Goal: Complete application form

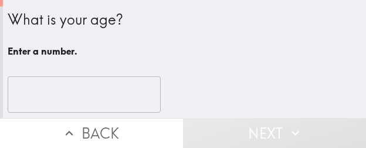
click at [91, 90] on input "number" at bounding box center [84, 94] width 153 height 36
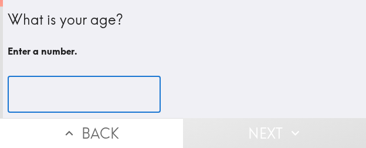
paste input "39"
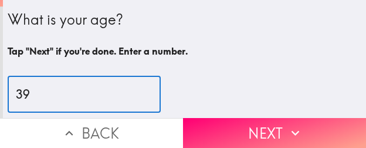
type input "39"
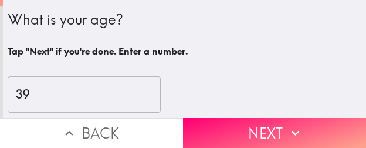
click at [243, 118] on button "Next" at bounding box center [274, 133] width 183 height 30
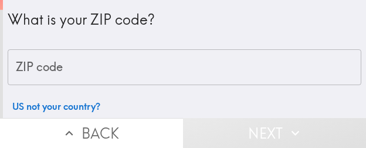
click at [123, 70] on input "ZIP code" at bounding box center [185, 67] width 354 height 36
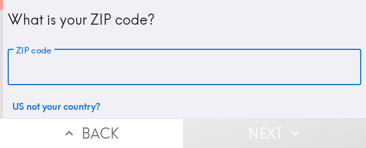
paste input "32803"
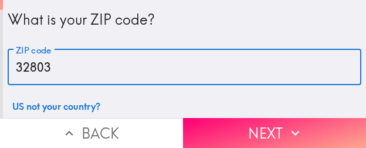
type input "32803"
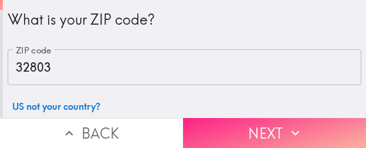
click at [287, 125] on icon "button" at bounding box center [294, 132] width 15 height 15
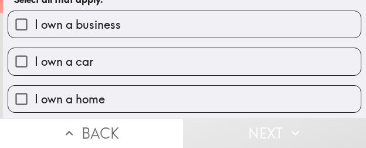
scroll to position [59, 0]
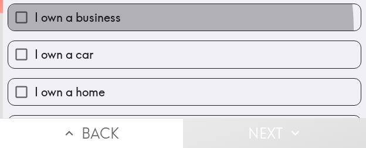
click at [160, 27] on label "I own a business" at bounding box center [184, 17] width 353 height 26
click at [35, 27] on input "I own a business" at bounding box center [21, 17] width 26 height 26
checkbox input "true"
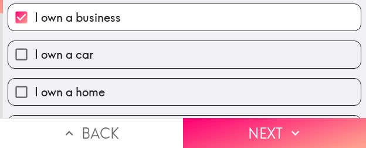
drag, startPoint x: 297, startPoint y: 123, endPoint x: 306, endPoint y: 123, distance: 8.8
click at [297, 125] on icon "button" at bounding box center [294, 132] width 15 height 15
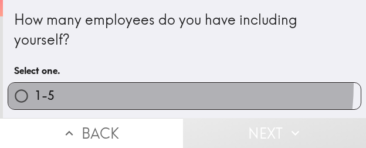
click at [120, 84] on label "1-5" at bounding box center [184, 96] width 353 height 26
click at [35, 84] on input "1-5" at bounding box center [21, 96] width 26 height 26
radio input "true"
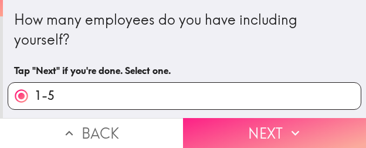
click at [281, 118] on button "Next" at bounding box center [274, 133] width 183 height 30
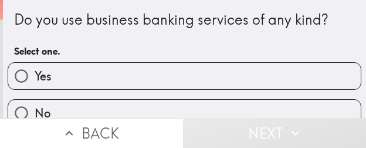
drag, startPoint x: 108, startPoint y: 82, endPoint x: 223, endPoint y: 84, distance: 115.0
click at [108, 82] on label "Yes" at bounding box center [184, 76] width 353 height 26
click at [35, 82] on input "Yes" at bounding box center [21, 76] width 26 height 26
radio input "true"
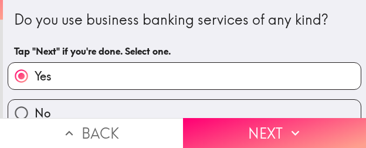
click at [228, 126] on button "Next" at bounding box center [274, 133] width 183 height 30
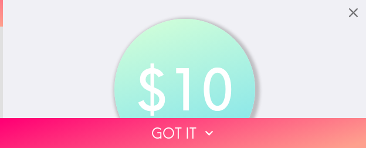
click at [63, 118] on button "Got it" at bounding box center [183, 133] width 366 height 30
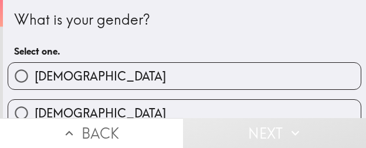
click at [103, 81] on label "[DEMOGRAPHIC_DATA]" at bounding box center [184, 76] width 353 height 26
click at [35, 81] on input "[DEMOGRAPHIC_DATA]" at bounding box center [21, 76] width 26 height 26
radio input "true"
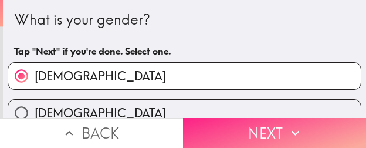
click at [301, 120] on button "Next" at bounding box center [274, 133] width 183 height 30
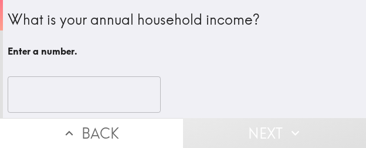
click at [92, 89] on input "number" at bounding box center [84, 94] width 153 height 36
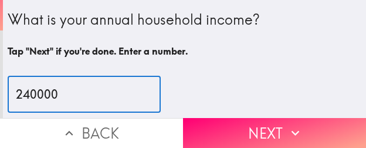
type input "240000"
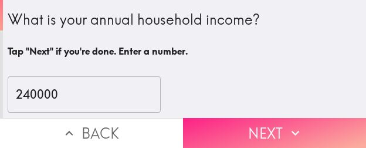
click at [306, 123] on button "Next" at bounding box center [274, 133] width 183 height 30
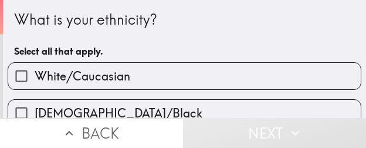
drag, startPoint x: 134, startPoint y: 66, endPoint x: 224, endPoint y: 73, distance: 90.0
click at [134, 66] on label "White/Caucasian" at bounding box center [184, 76] width 353 height 26
click at [35, 66] on input "White/Caucasian" at bounding box center [21, 76] width 26 height 26
checkbox input "true"
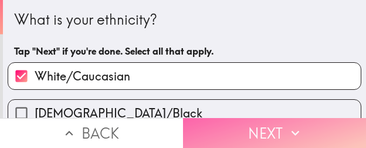
drag, startPoint x: 252, startPoint y: 120, endPoint x: 364, endPoint y: 128, distance: 112.3
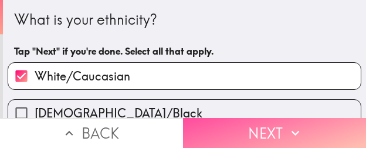
click at [253, 120] on button "Next" at bounding box center [274, 133] width 183 height 30
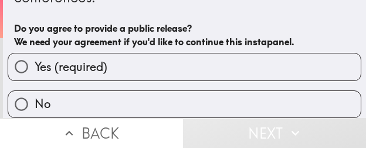
click at [157, 67] on label "Yes (required)" at bounding box center [184, 66] width 353 height 26
click at [35, 67] on input "Yes (required)" at bounding box center [21, 66] width 26 height 26
radio input "true"
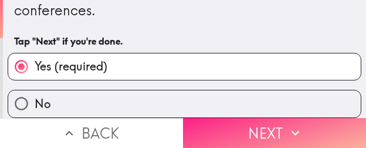
click at [282, 118] on button "Next" at bounding box center [274, 133] width 183 height 30
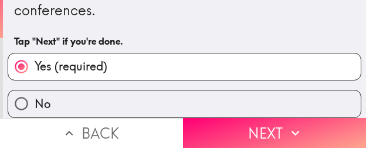
scroll to position [46, 0]
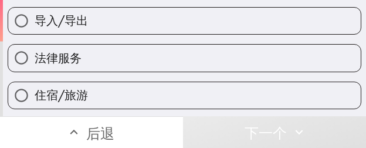
scroll to position [398, 0]
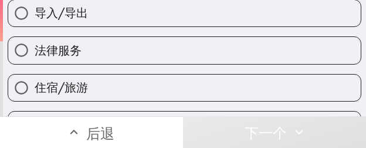
drag, startPoint x: 163, startPoint y: 49, endPoint x: 350, endPoint y: 66, distance: 187.9
click at [163, 49] on label "法律服务" at bounding box center [184, 50] width 353 height 26
click at [35, 49] on input "法律服务" at bounding box center [21, 50] width 26 height 26
radio input "true"
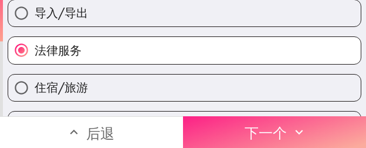
drag, startPoint x: 303, startPoint y: 118, endPoint x: 209, endPoint y: 121, distance: 93.3
click at [303, 118] on button "下一个" at bounding box center [274, 132] width 183 height 32
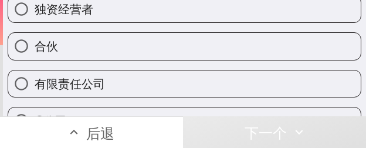
scroll to position [46, 0]
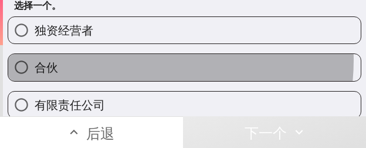
click at [130, 60] on label "合伙" at bounding box center [184, 67] width 353 height 26
click at [35, 60] on input "合伙" at bounding box center [21, 67] width 26 height 26
radio input "true"
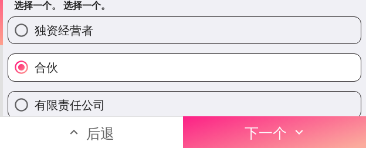
drag, startPoint x: 334, startPoint y: 123, endPoint x: 216, endPoint y: 130, distance: 118.2
click at [334, 123] on button "下一个" at bounding box center [274, 132] width 183 height 32
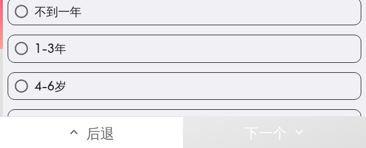
scroll to position [104, 0]
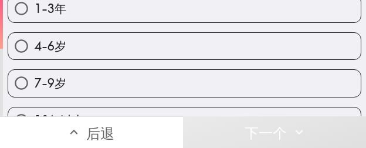
click at [141, 54] on label "4-6岁" at bounding box center [184, 46] width 353 height 26
click at [35, 54] on input "4-6岁" at bounding box center [21, 46] width 26 height 26
radio input "true"
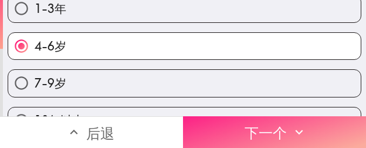
drag, startPoint x: 275, startPoint y: 118, endPoint x: 343, endPoint y: 123, distance: 67.7
click at [275, 124] on font "下一个" at bounding box center [266, 133] width 42 height 18
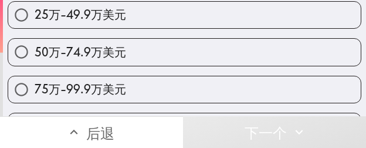
scroll to position [222, 0]
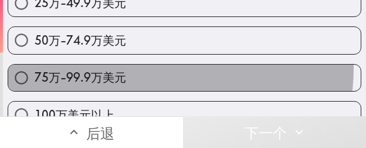
drag, startPoint x: 136, startPoint y: 67, endPoint x: 365, endPoint y: 47, distance: 229.7
click at [136, 67] on label "75万-99.9万美元" at bounding box center [184, 78] width 353 height 26
click at [35, 67] on input "75万-99.9万美元" at bounding box center [21, 78] width 26 height 26
radio input "true"
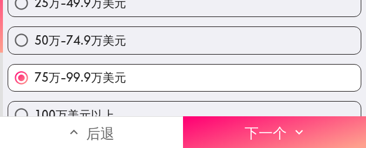
drag, startPoint x: 249, startPoint y: 120, endPoint x: 363, endPoint y: 126, distance: 113.3
click at [250, 124] on font "下一个" at bounding box center [266, 133] width 42 height 18
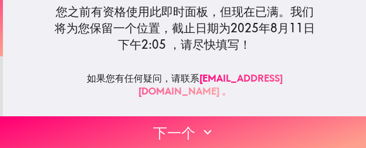
scroll to position [176, 0]
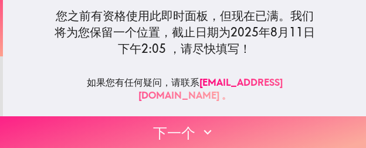
click at [245, 124] on button "下一个" at bounding box center [183, 132] width 366 height 32
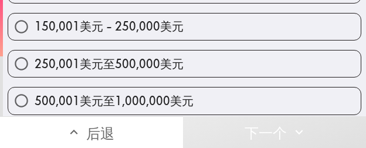
scroll to position [280, 0]
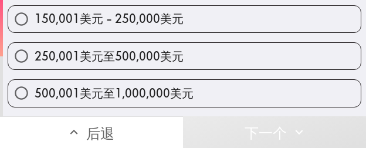
drag, startPoint x: 157, startPoint y: 57, endPoint x: 187, endPoint y: 61, distance: 30.1
click at [157, 57] on font "250,001美元至500,000美元" at bounding box center [109, 56] width 149 height 15
click at [35, 57] on input "250,001美元至500,000美元" at bounding box center [21, 56] width 26 height 26
radio input "true"
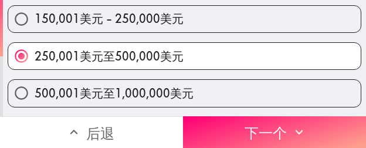
drag, startPoint x: 267, startPoint y: 129, endPoint x: 89, endPoint y: 127, distance: 178.9
click at [266, 129] on font "下一个" at bounding box center [266, 133] width 42 height 18
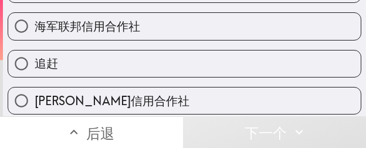
scroll to position [260, 0]
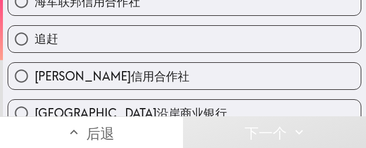
click at [176, 48] on label "追赶" at bounding box center [184, 39] width 353 height 26
click at [35, 48] on input "追赶" at bounding box center [21, 39] width 26 height 26
radio input "true"
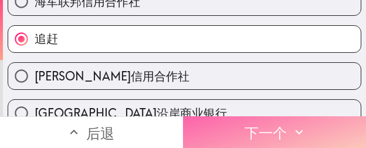
click at [293, 127] on icon "button" at bounding box center [299, 131] width 15 height 15
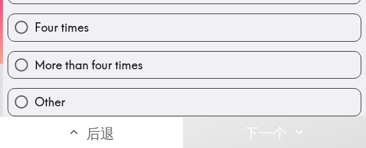
scroll to position [188, 0]
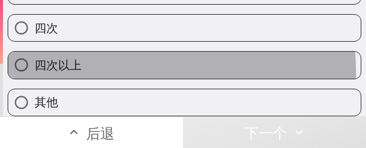
drag, startPoint x: 177, startPoint y: 62, endPoint x: 231, endPoint y: 67, distance: 54.3
click at [178, 62] on label "四次以上" at bounding box center [184, 65] width 353 height 26
click at [35, 62] on input "四次以上" at bounding box center [21, 65] width 26 height 26
radio input "true"
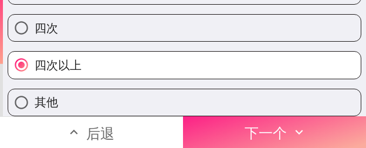
click at [238, 117] on button "下一个" at bounding box center [274, 132] width 183 height 32
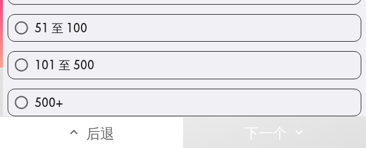
scroll to position [114, 0]
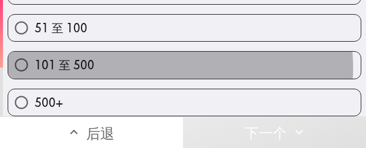
drag, startPoint x: 127, startPoint y: 59, endPoint x: 364, endPoint y: 65, distance: 237.1
click at [131, 58] on label "101 至 500" at bounding box center [184, 65] width 353 height 26
click at [35, 58] on input "101 至 500" at bounding box center [21, 65] width 26 height 26
radio input "true"
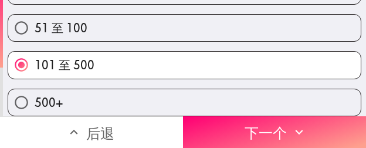
drag, startPoint x: 319, startPoint y: 113, endPoint x: 364, endPoint y: 116, distance: 45.3
click at [319, 116] on button "下一个" at bounding box center [274, 132] width 183 height 32
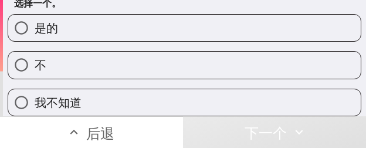
scroll to position [57, 0]
drag, startPoint x: 115, startPoint y: 21, endPoint x: 138, endPoint y: 21, distance: 22.9
click at [122, 21] on label "是的" at bounding box center [184, 28] width 353 height 26
click at [35, 21] on input "是的" at bounding box center [21, 28] width 26 height 26
radio input "true"
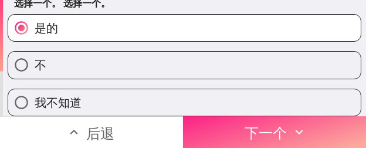
drag, startPoint x: 346, startPoint y: 124, endPoint x: 255, endPoint y: 124, distance: 90.3
click at [344, 124] on button "下一个" at bounding box center [274, 132] width 183 height 32
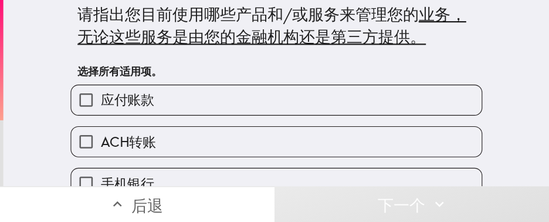
scroll to position [7, 0]
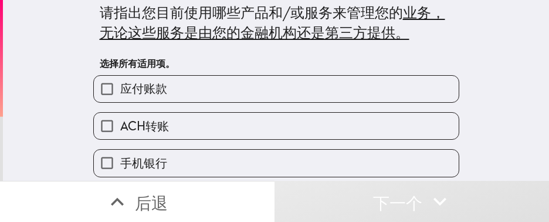
click at [280, 83] on label "应付账款" at bounding box center [276, 89] width 365 height 26
click at [120, 83] on input "应付账款" at bounding box center [107, 89] width 26 height 26
checkbox input "true"
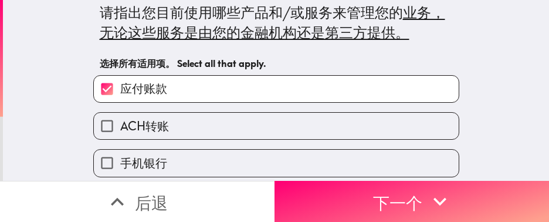
click at [264, 120] on label "ACH转账" at bounding box center [276, 126] width 365 height 26
click at [120, 120] on input "ACH转账" at bounding box center [107, 126] width 26 height 26
checkbox input "true"
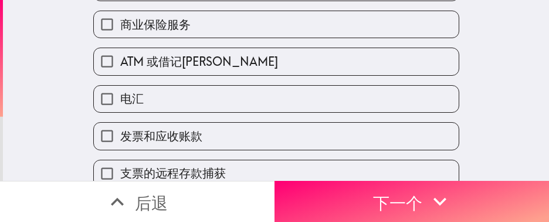
click at [218, 26] on label "商业保险服务" at bounding box center [276, 24] width 365 height 26
click at [120, 26] on input "商业保险服务" at bounding box center [107, 24] width 26 height 26
checkbox input "true"
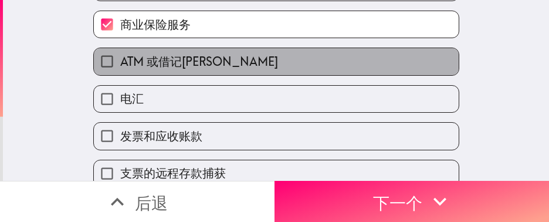
click at [202, 60] on label "ATM 或借记[PERSON_NAME]" at bounding box center [276, 61] width 365 height 26
click at [120, 60] on input "ATM 或借记[PERSON_NAME]" at bounding box center [107, 61] width 26 height 26
checkbox input "true"
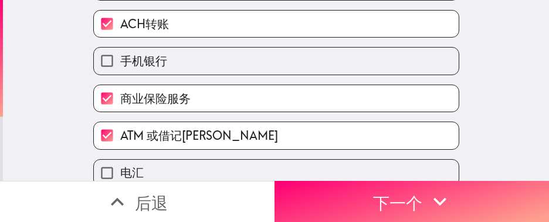
scroll to position [95, 0]
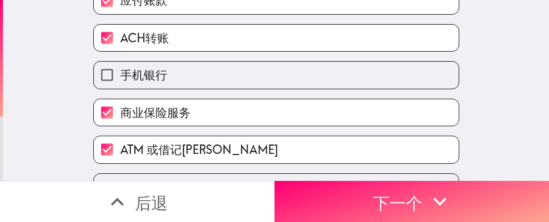
drag, startPoint x: 215, startPoint y: 38, endPoint x: 225, endPoint y: 46, distance: 13.3
click at [215, 38] on label "ACH转账" at bounding box center [276, 38] width 365 height 26
click at [120, 38] on input "ACH转账" at bounding box center [107, 38] width 26 height 26
checkbox input "false"
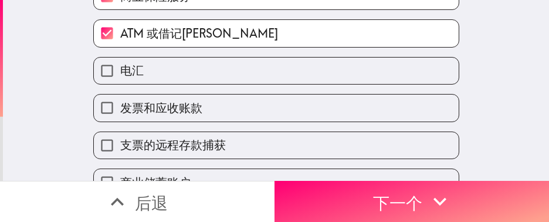
scroll to position [271, 0]
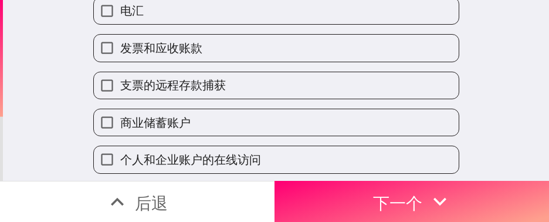
click at [219, 51] on label "发票和应收账款" at bounding box center [276, 48] width 365 height 26
click at [120, 51] on input "发票和应收账款" at bounding box center [107, 48] width 26 height 26
checkbox input "true"
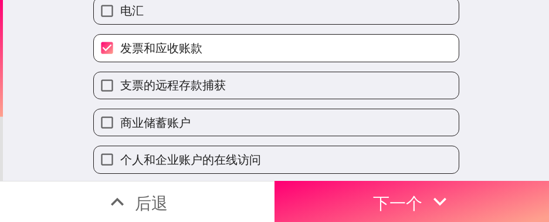
drag, startPoint x: 180, startPoint y: 121, endPoint x: 265, endPoint y: 160, distance: 93.5
click at [180, 122] on label "商业储蓄账户" at bounding box center [276, 122] width 365 height 26
click at [120, 122] on input "商业储蓄账户" at bounding box center [107, 122] width 26 height 26
checkbox input "true"
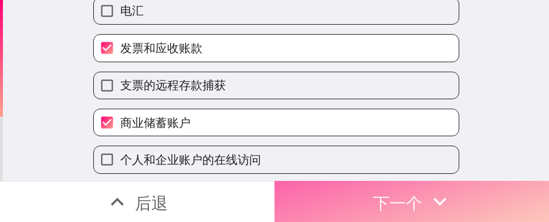
click at [365, 147] on font "下一个" at bounding box center [397, 202] width 49 height 21
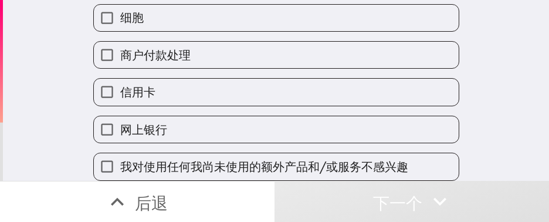
scroll to position [547, 0]
click at [240, 147] on font "我对使用任何我尚未使用的额外产品和/或服务不感兴趣" at bounding box center [264, 166] width 288 height 15
click at [120, 147] on input "我对使用任何我尚未使用的额外产品和/或服务不感兴趣" at bounding box center [107, 166] width 26 height 26
checkbox input "true"
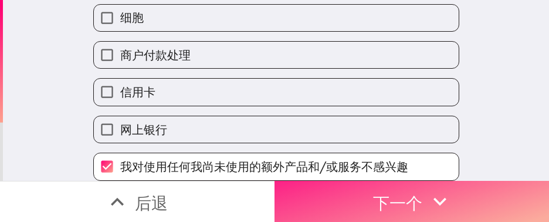
click at [365, 147] on font "下一个" at bounding box center [397, 201] width 49 height 31
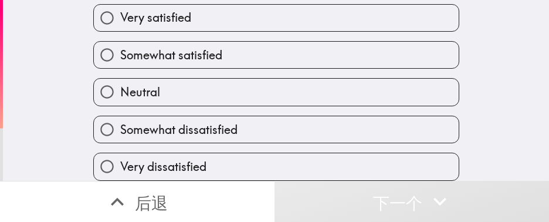
scroll to position [75, 0]
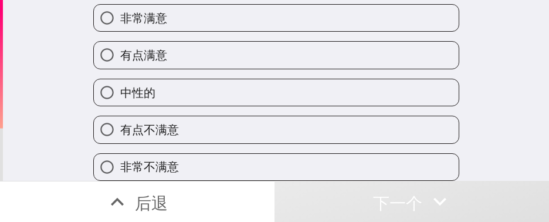
drag, startPoint x: 196, startPoint y: 50, endPoint x: 210, endPoint y: 55, distance: 15.0
click at [196, 50] on label "有点满意" at bounding box center [276, 55] width 365 height 26
click at [120, 50] on input "有点满意" at bounding box center [107, 55] width 26 height 26
radio input "true"
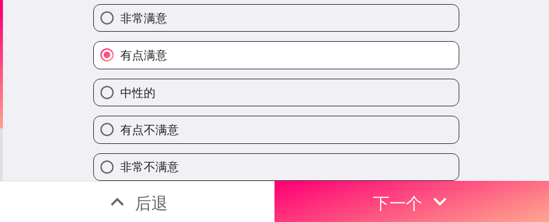
drag, startPoint x: 364, startPoint y: 187, endPoint x: 120, endPoint y: 187, distance: 244.0
click at [363, 147] on button "下一个" at bounding box center [412, 201] width 275 height 41
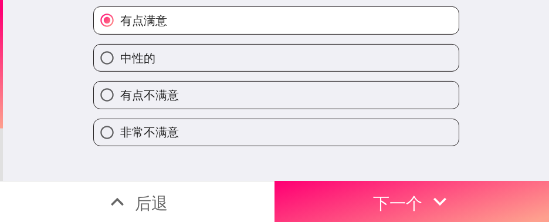
scroll to position [0, 0]
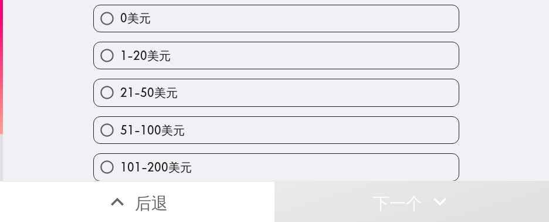
scroll to position [88, 0]
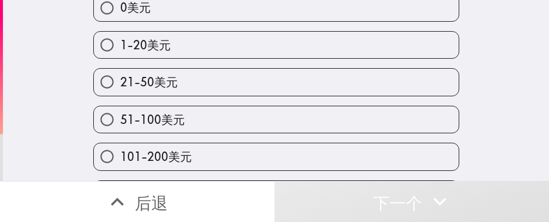
drag, startPoint x: 303, startPoint y: 92, endPoint x: 361, endPoint y: 100, distance: 58.1
click at [303, 92] on label "21-50美元" at bounding box center [276, 82] width 365 height 26
click at [120, 92] on input "21-50美元" at bounding box center [107, 82] width 26 height 26
radio input "true"
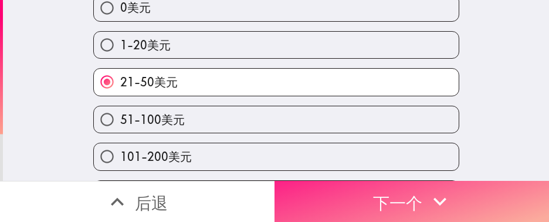
click at [365, 147] on font "下一个" at bounding box center [397, 202] width 49 height 21
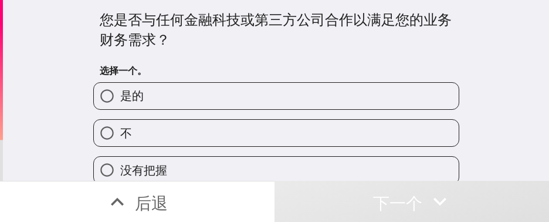
click at [317, 99] on label "是的" at bounding box center [276, 96] width 365 height 26
click at [120, 99] on input "是的" at bounding box center [107, 96] width 26 height 26
radio input "true"
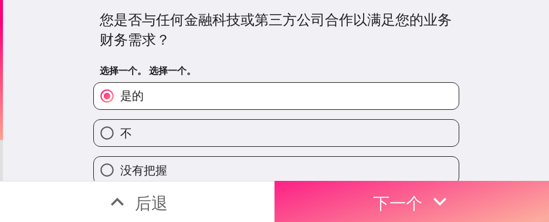
click at [365, 147] on font "下一个" at bounding box center [397, 202] width 49 height 21
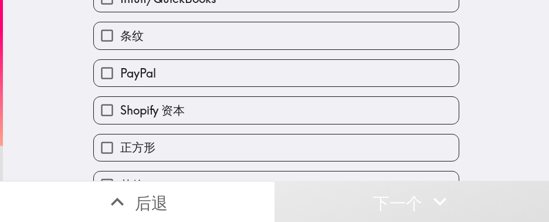
scroll to position [88, 0]
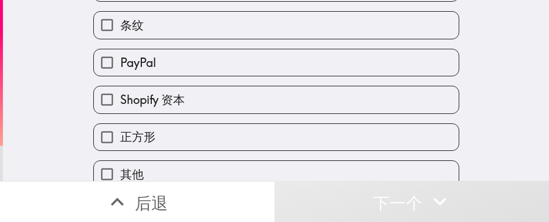
drag, startPoint x: 137, startPoint y: 189, endPoint x: 150, endPoint y: 183, distance: 14.2
click at [137, 147] on font "后退" at bounding box center [151, 202] width 33 height 21
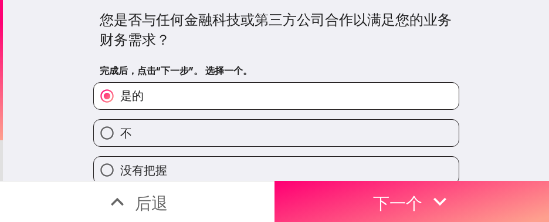
click at [221, 140] on label "不" at bounding box center [276, 133] width 365 height 26
click at [120, 140] on input "不" at bounding box center [107, 133] width 26 height 26
radio input "true"
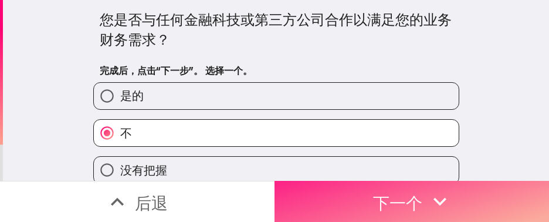
click at [350, 147] on button "下一个" at bounding box center [412, 201] width 275 height 41
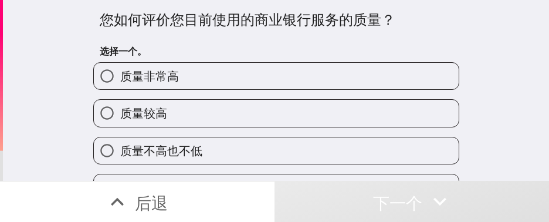
click at [239, 108] on label "质量较高" at bounding box center [276, 113] width 365 height 26
click at [120, 108] on input "质量较高" at bounding box center [107, 113] width 26 height 26
radio input "true"
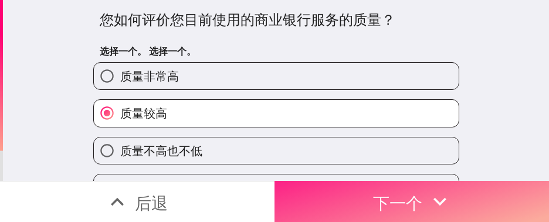
click at [365, 147] on icon "button" at bounding box center [440, 201] width 26 height 26
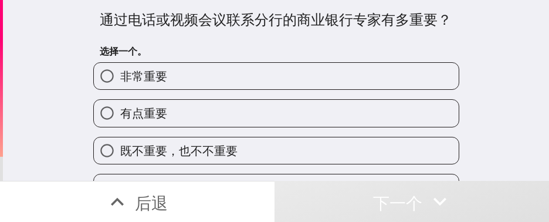
drag, startPoint x: 250, startPoint y: 63, endPoint x: 440, endPoint y: 89, distance: 191.7
click at [252, 64] on label "非常重要" at bounding box center [276, 76] width 365 height 26
click at [120, 64] on input "非常重要" at bounding box center [107, 76] width 26 height 26
radio input "true"
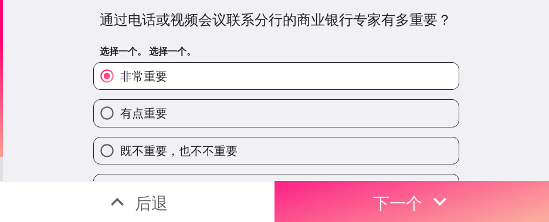
click at [365, 147] on icon "button" at bounding box center [440, 201] width 26 height 26
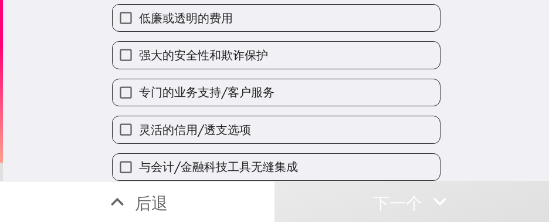
click at [275, 63] on label "强大的安全性和欺诈保护" at bounding box center [276, 55] width 327 height 26
click at [139, 63] on input "强大的安全性和欺诈保护" at bounding box center [126, 55] width 26 height 26
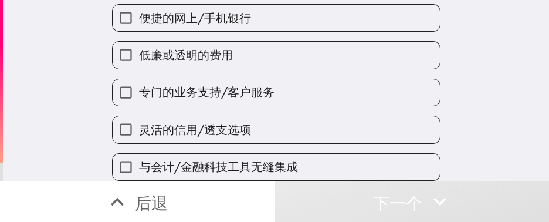
click at [280, 42] on label "低廉或透明的费用" at bounding box center [276, 55] width 327 height 26
click at [139, 42] on input "低廉或透明的费用" at bounding box center [126, 55] width 26 height 26
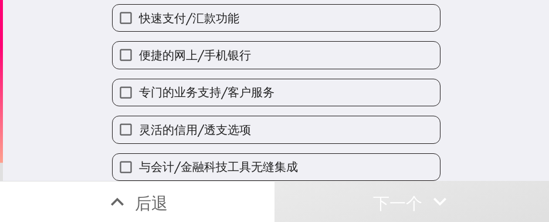
click at [271, 69] on div "专门的业务支持/客户服务" at bounding box center [272, 87] width 338 height 37
click at [267, 52] on label "便捷的网上/手机银行" at bounding box center [276, 55] width 327 height 26
click at [139, 52] on input "便捷的网上/手机银行" at bounding box center [126, 55] width 26 height 26
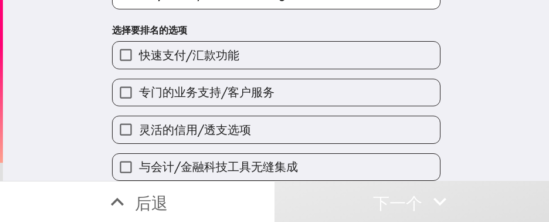
click at [264, 50] on label "快速支付/汇款功能" at bounding box center [276, 55] width 327 height 26
click at [139, 50] on input "快速支付/汇款功能" at bounding box center [126, 55] width 26 height 26
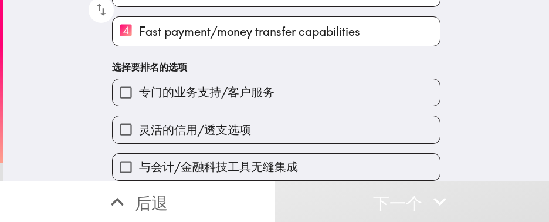
click at [263, 69] on div "专门的业务支持/客户服务" at bounding box center [272, 87] width 338 height 37
click at [248, 86] on label "专门的业务支持/客户服务" at bounding box center [276, 92] width 327 height 26
click at [139, 86] on input "专门的业务支持/客户服务" at bounding box center [126, 92] width 26 height 26
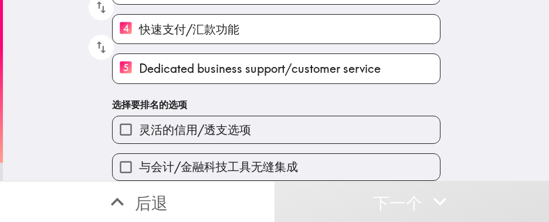
click at [243, 116] on label "灵活的信用/透支选项" at bounding box center [276, 129] width 327 height 26
click at [139, 116] on input "灵活的信用/透支选项" at bounding box center [126, 129] width 26 height 26
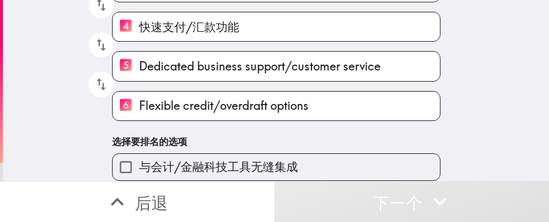
click at [227, 147] on font "与会计/金融科技工具无缝集成" at bounding box center [218, 166] width 159 height 15
click at [139, 147] on input "与会计/金融科技工具无缝集成" at bounding box center [126, 167] width 26 height 26
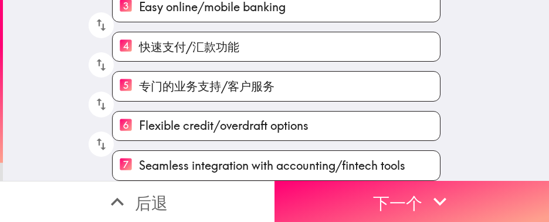
scroll to position [188, 0]
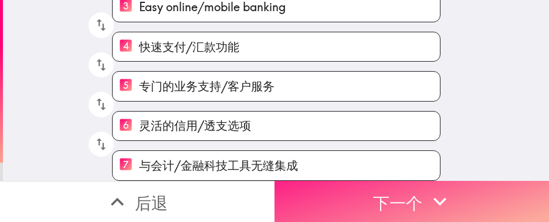
click at [320, 147] on button "下一个" at bounding box center [412, 201] width 275 height 41
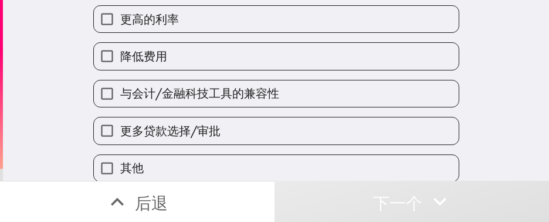
scroll to position [148, 0]
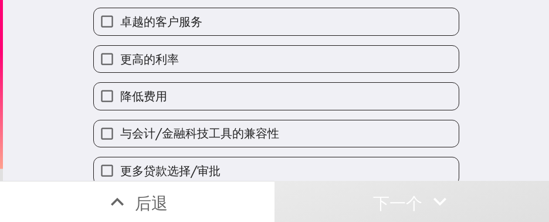
drag, startPoint x: 250, startPoint y: 11, endPoint x: 250, endPoint y: 23, distance: 11.7
click at [250, 13] on label "卓越的客户服务" at bounding box center [276, 21] width 365 height 26
click at [120, 13] on input "卓越的客户服务" at bounding box center [107, 21] width 26 height 26
checkbox input "true"
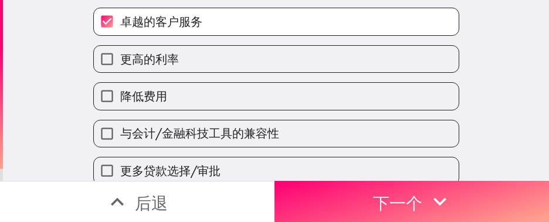
click at [229, 58] on label "更高的利率" at bounding box center [276, 59] width 365 height 26
click at [120, 58] on input "更高的利率" at bounding box center [107, 59] width 26 height 26
checkbox input "true"
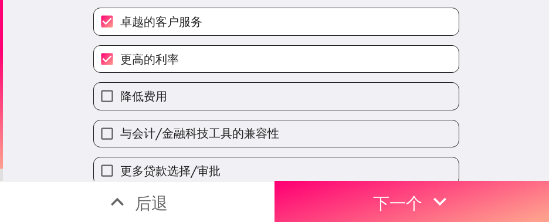
drag, startPoint x: 198, startPoint y: 136, endPoint x: 441, endPoint y: 141, distance: 242.9
click at [198, 136] on font "与会计/金融科技工具的兼容性" at bounding box center [199, 133] width 159 height 15
click at [120, 136] on input "与会计/金融科技工具的兼容性" at bounding box center [107, 133] width 26 height 26
checkbox input "true"
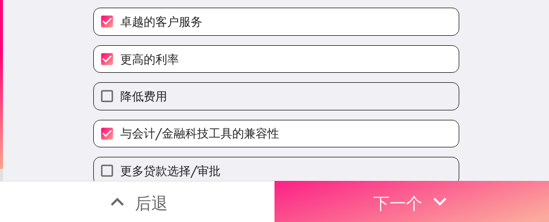
drag, startPoint x: 303, startPoint y: 185, endPoint x: 544, endPoint y: 185, distance: 241.1
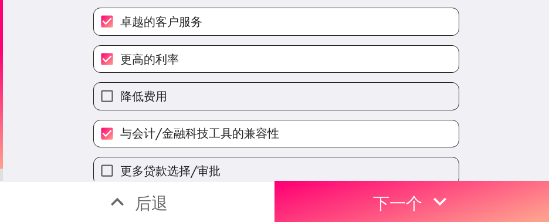
click at [304, 147] on button "下一个" at bounding box center [412, 201] width 275 height 41
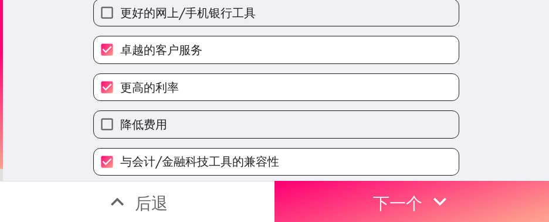
scroll to position [176, 0]
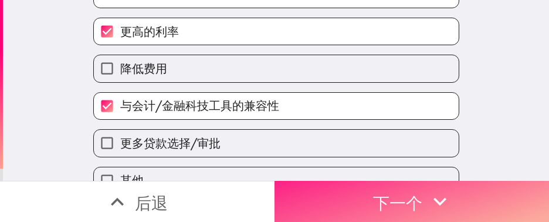
click at [373, 192] on font "下一个" at bounding box center [397, 202] width 49 height 21
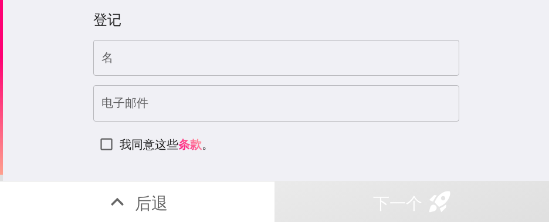
click at [125, 60] on input "名" at bounding box center [276, 58] width 366 height 36
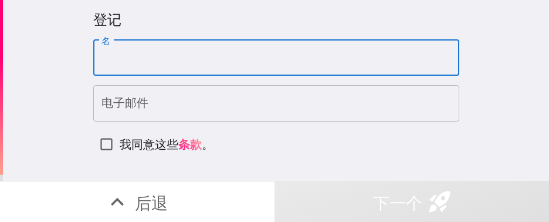
paste input "Steven"
type input "Steven"
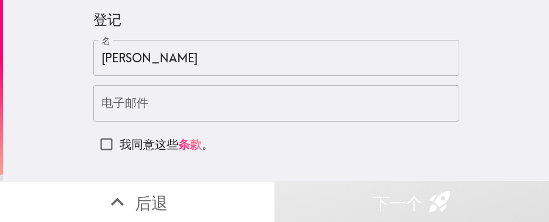
drag, startPoint x: 133, startPoint y: 116, endPoint x: 150, endPoint y: 115, distance: 17.6
click at [134, 115] on input "电子邮件" at bounding box center [276, 103] width 366 height 36
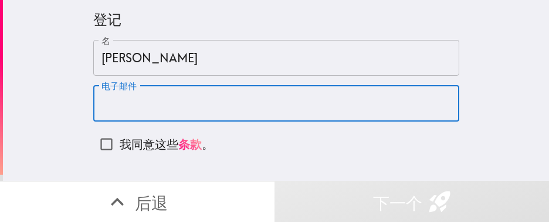
paste input "steventhommmm@gmail.com"
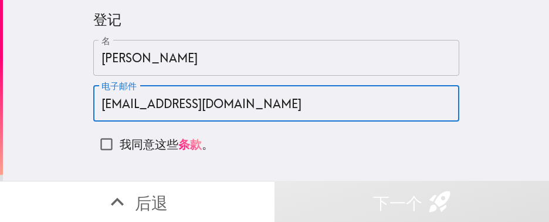
type input "steventhommmm@gmail.com"
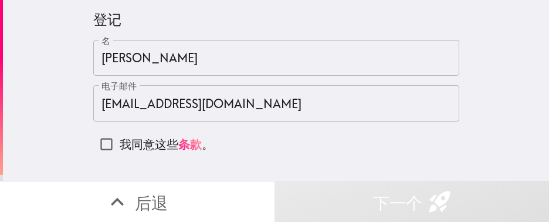
click at [137, 137] on font "我同意这些" at bounding box center [149, 144] width 59 height 15
click at [120, 136] on input "我同意这些 条款 。" at bounding box center [106, 144] width 26 height 26
checkbox input "true"
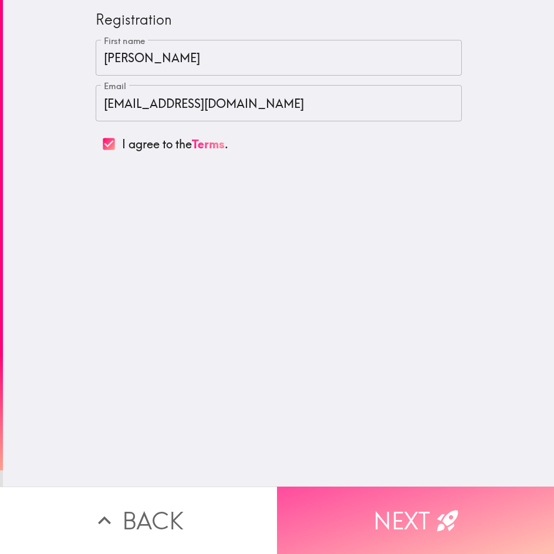
drag, startPoint x: 391, startPoint y: 517, endPoint x: 419, endPoint y: 365, distance: 154.6
click at [391, 221] on button "Next" at bounding box center [415, 520] width 277 height 67
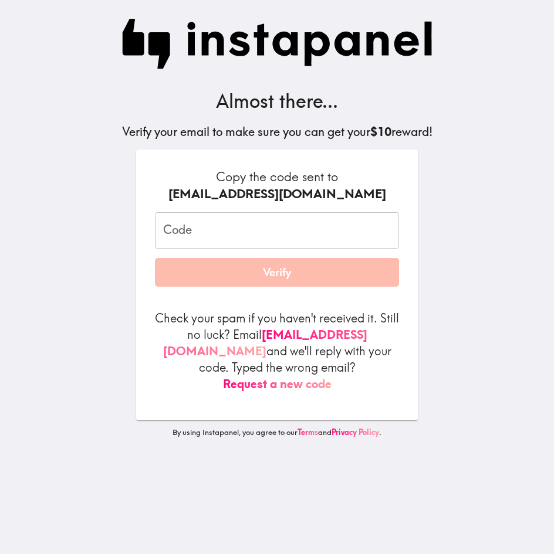
click at [172, 221] on input "Code" at bounding box center [277, 230] width 244 height 36
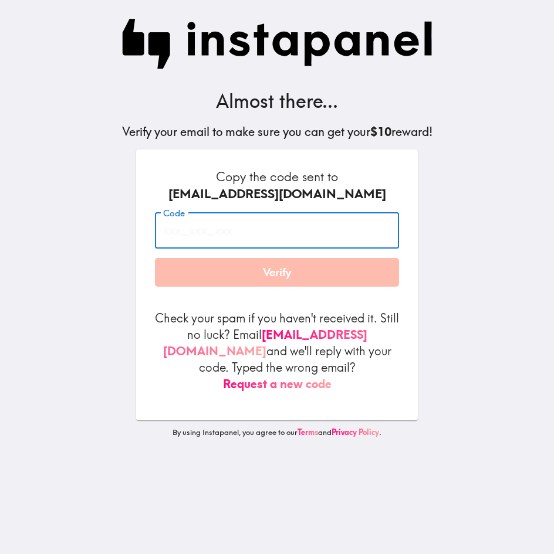
paste input "P3j_buj_iHt"
type input "P3j_buj_iHt"
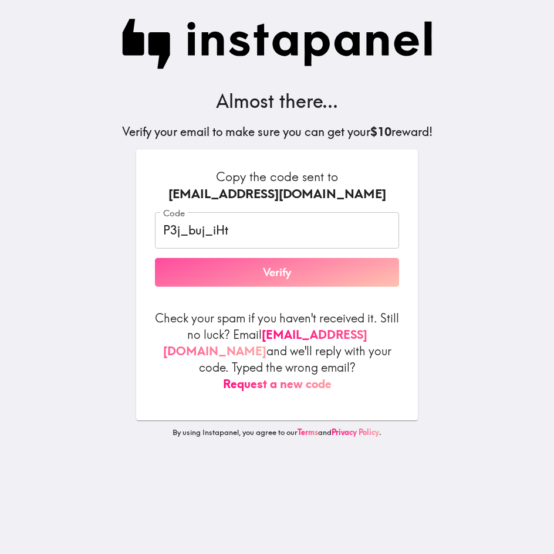
click at [239, 221] on button "Verify" at bounding box center [277, 272] width 244 height 29
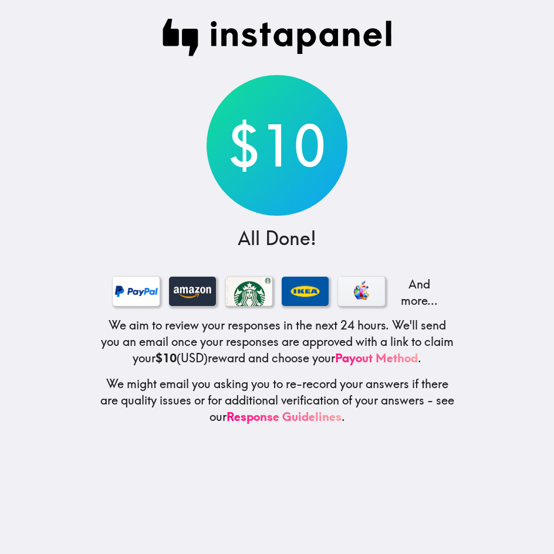
click at [422, 204] on div "$10 All Done! And more... We aim to review your responses in the next 24 hours.…" at bounding box center [276, 277] width 375 height 554
